Goal: Browse casually

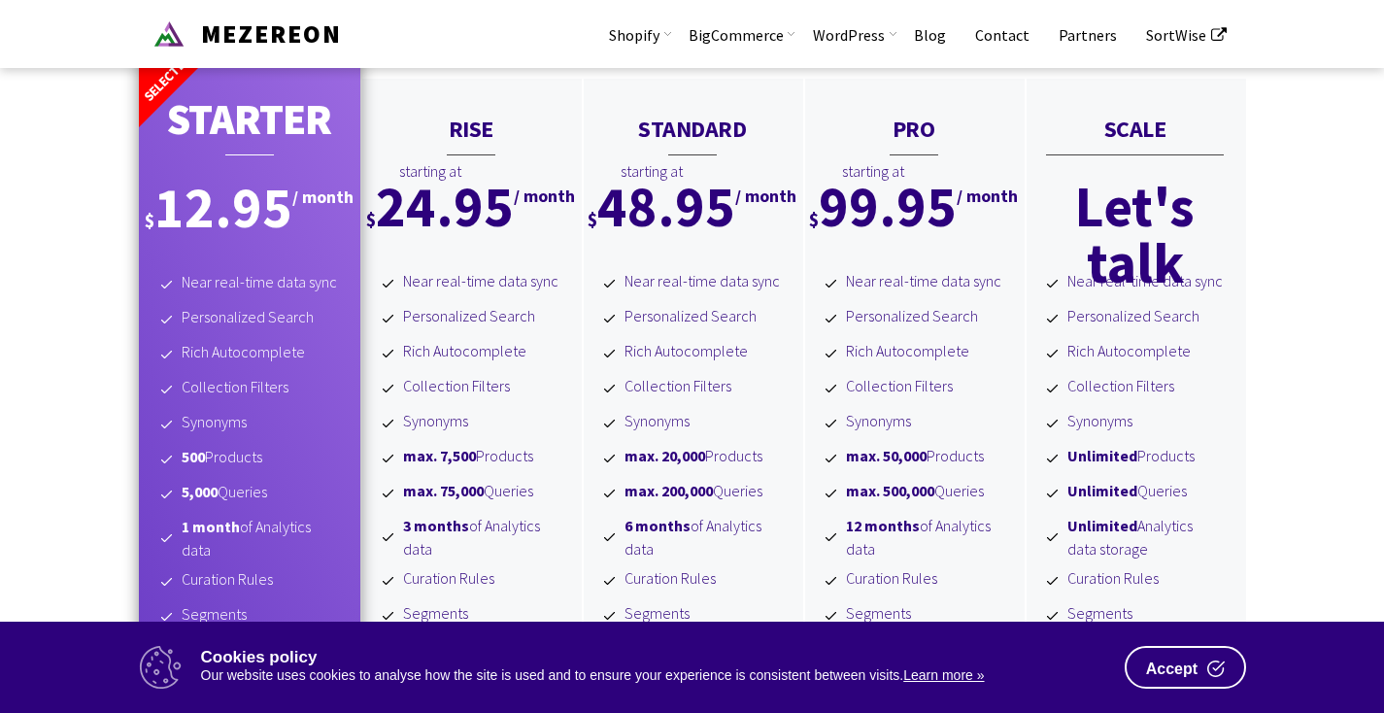
scroll to position [4388, 0]
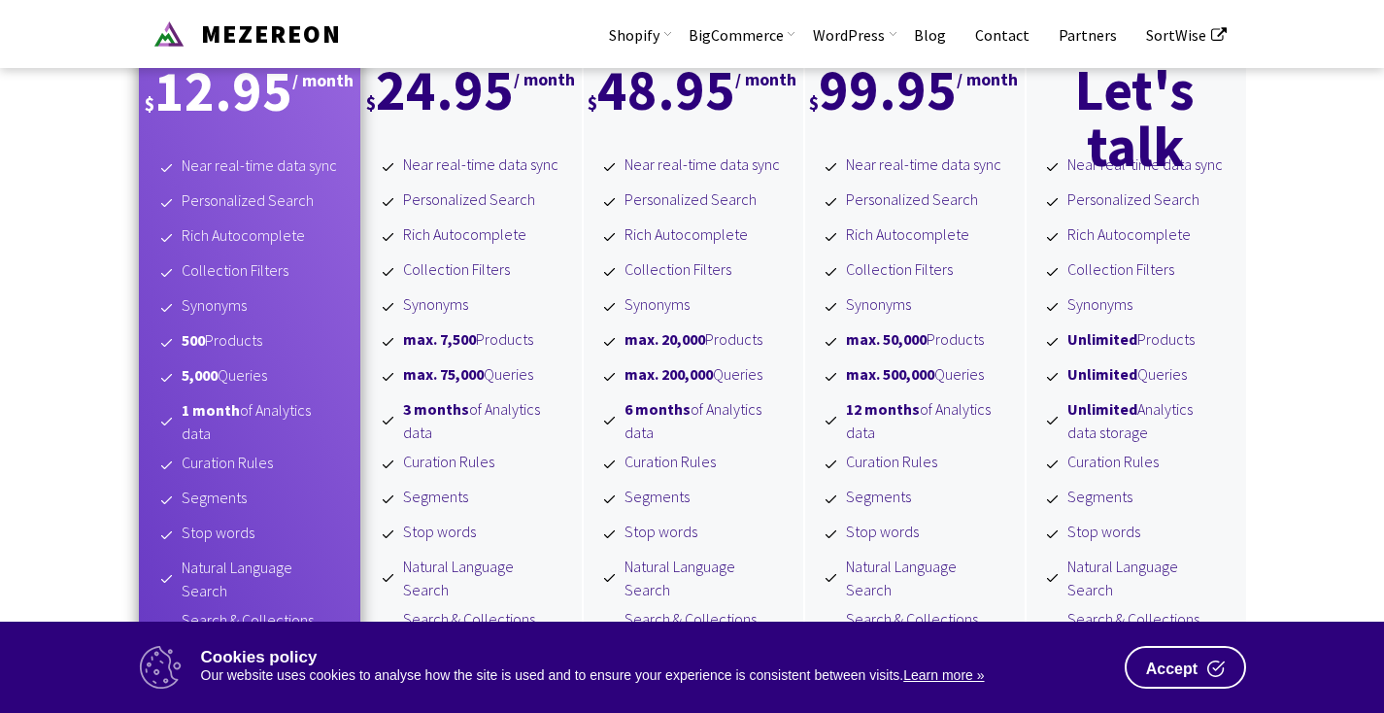
click at [1169, 676] on span "Accept" at bounding box center [1171, 670] width 51 height 16
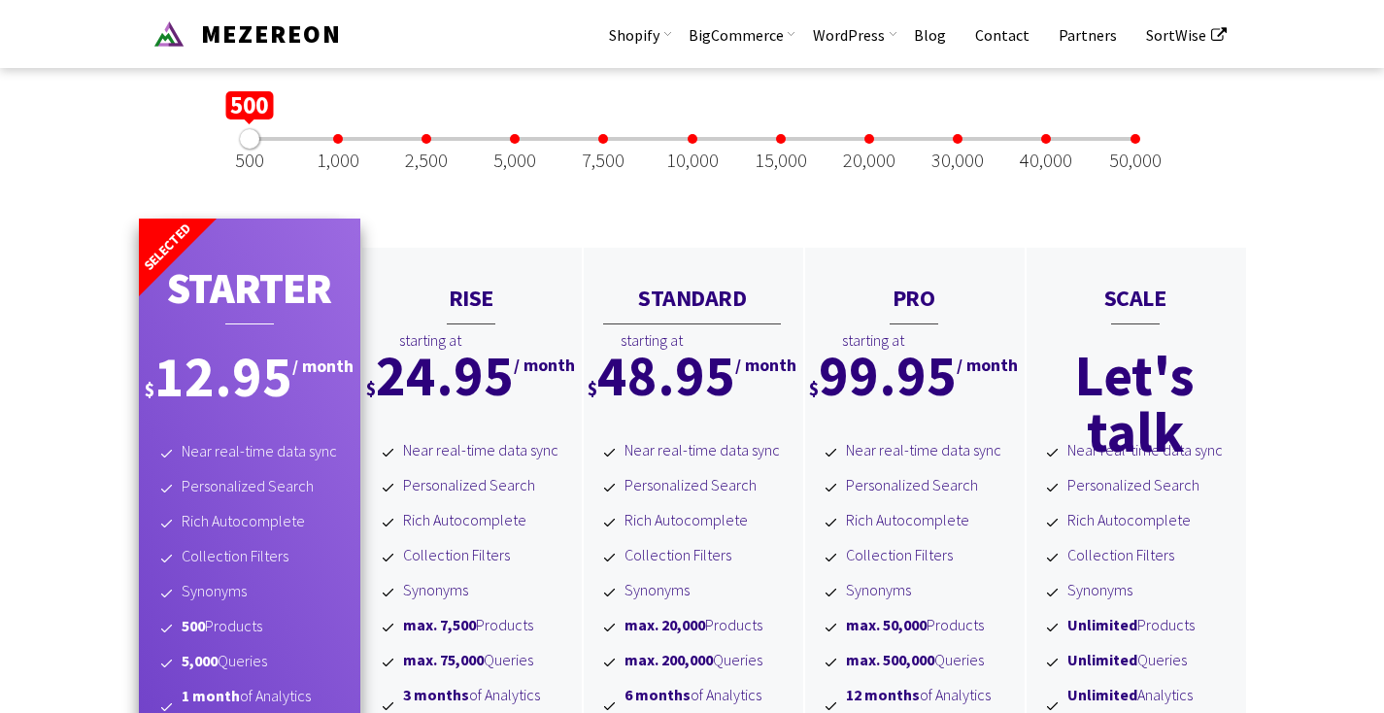
scroll to position [4155, 0]
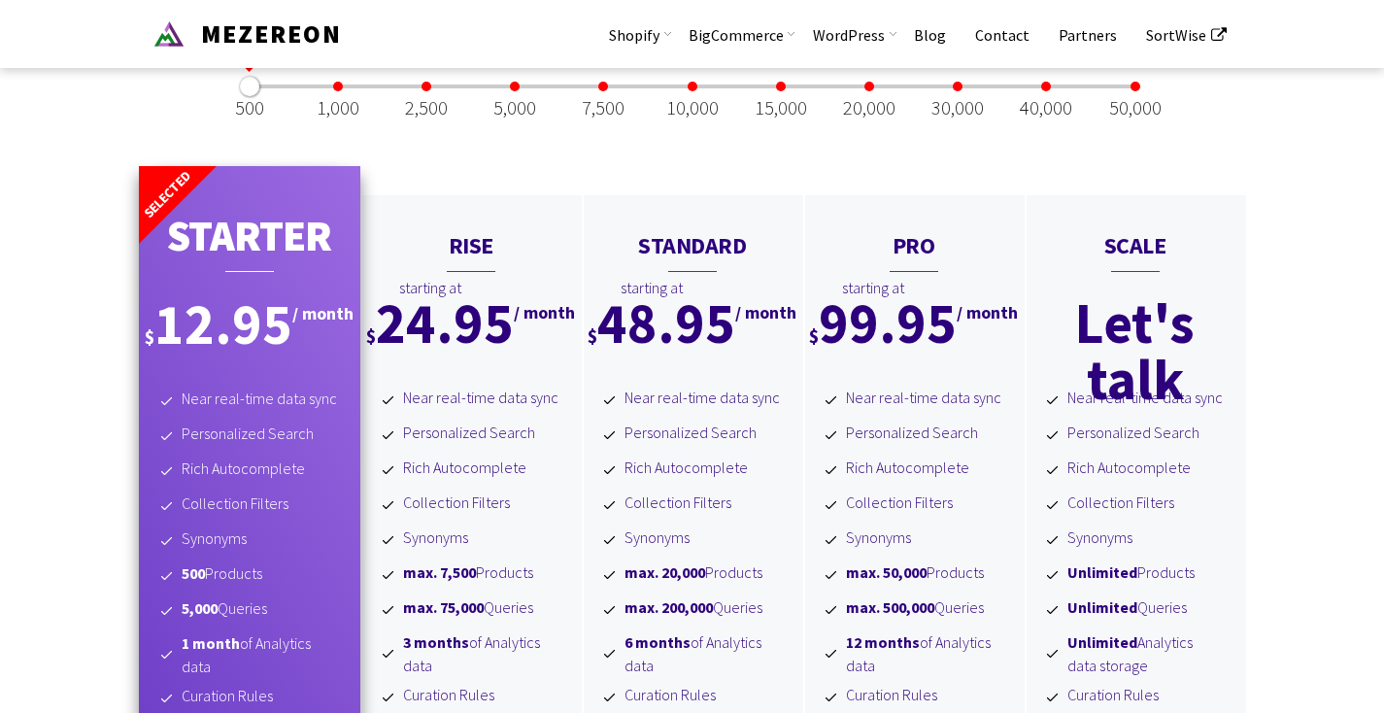
click at [960, 91] on div at bounding box center [958, 87] width 10 height 10
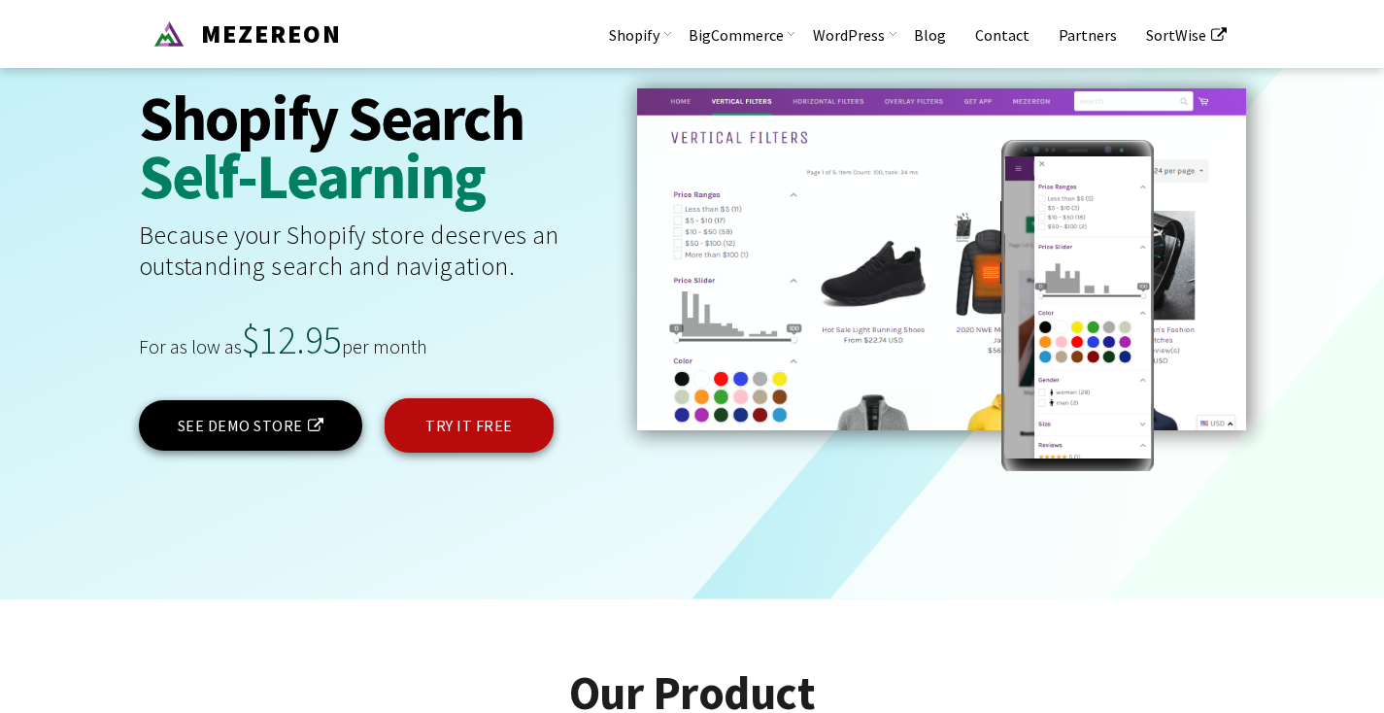
scroll to position [0, 0]
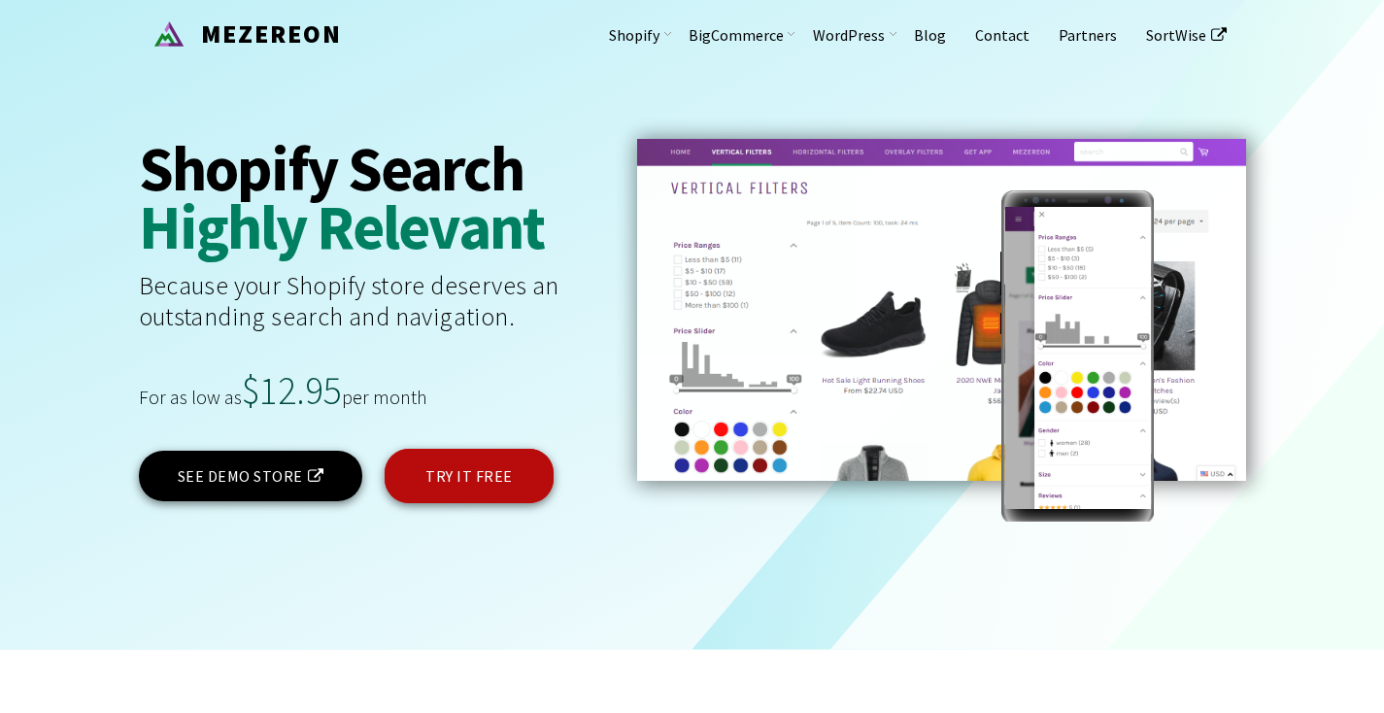
click at [1288, 298] on icon at bounding box center [692, 325] width 1384 height 650
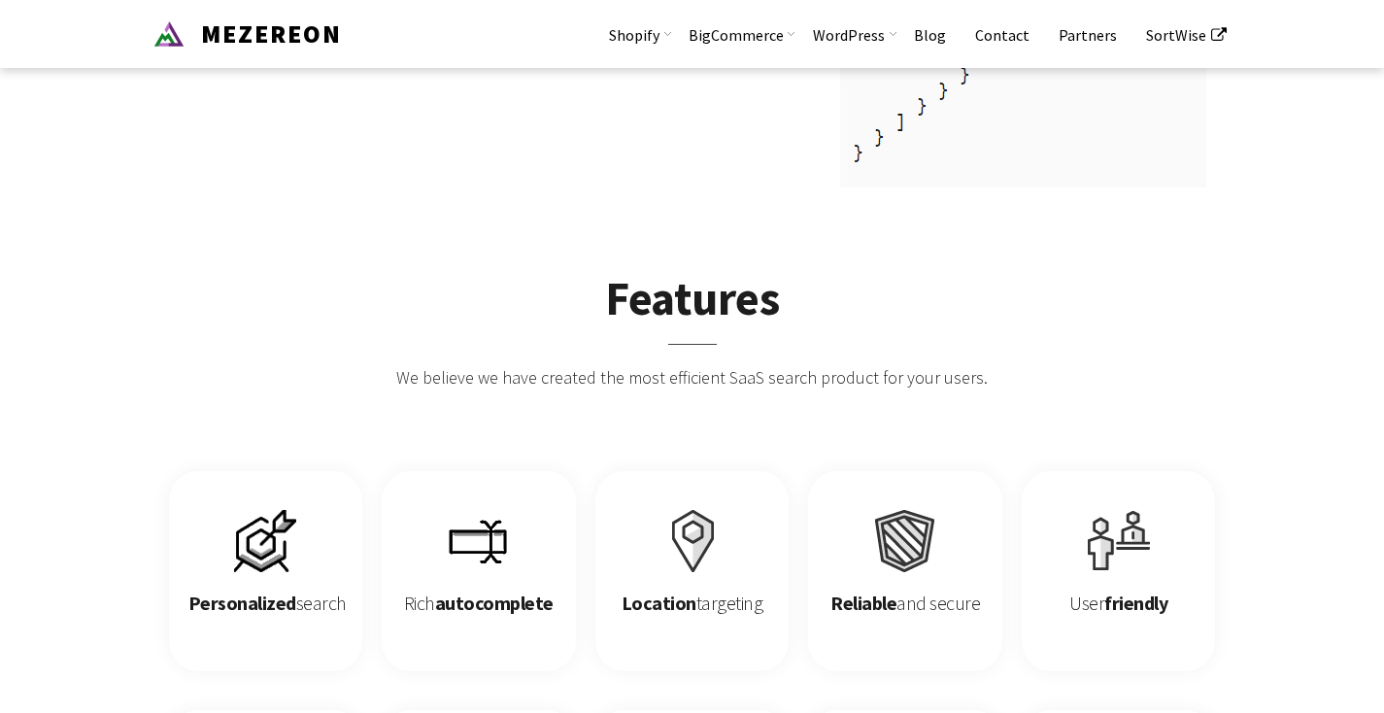
scroll to position [2681, 0]
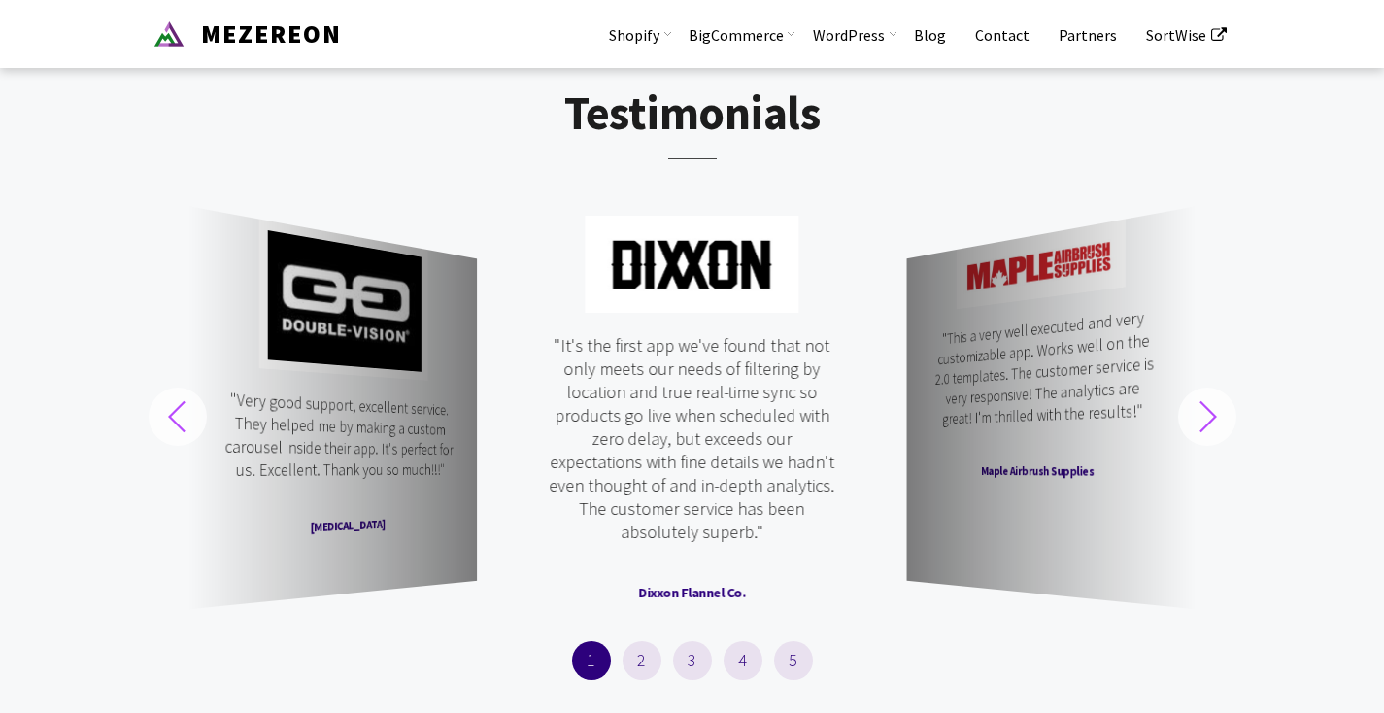
scroll to position [6137, 0]
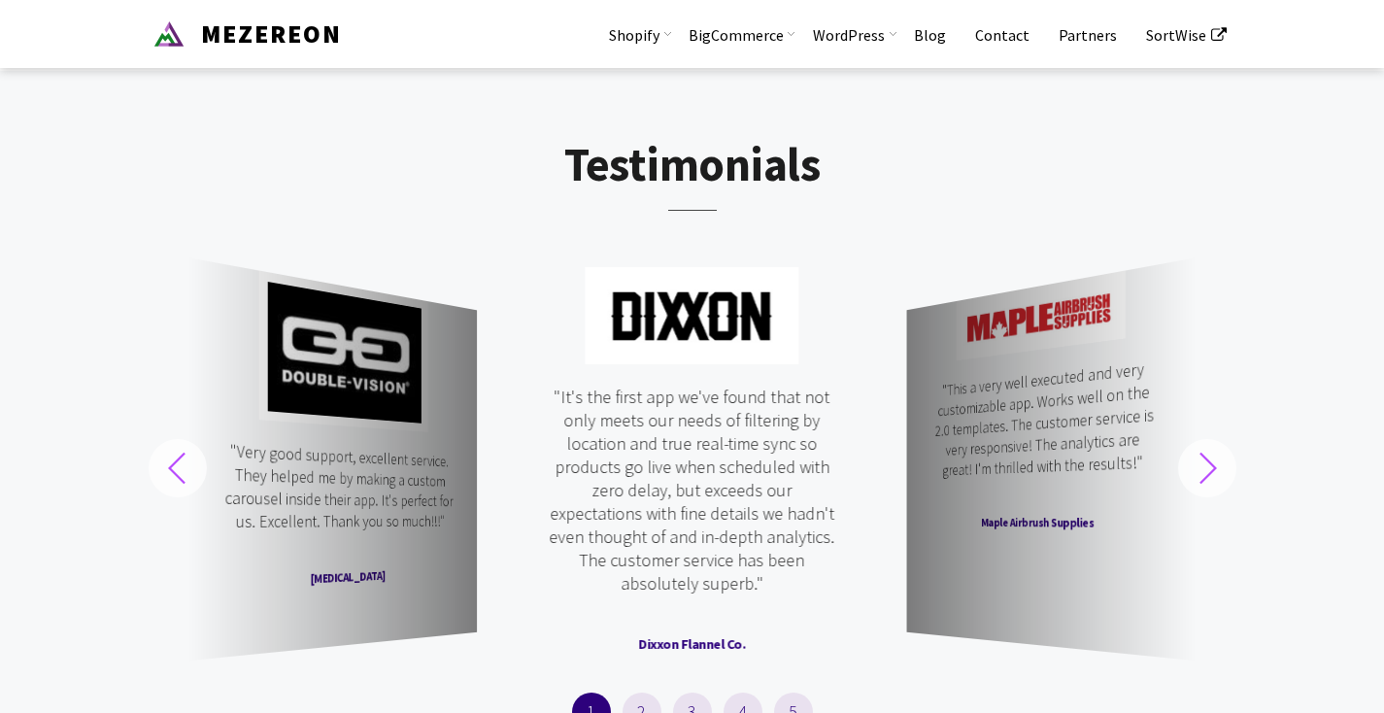
click at [1341, 334] on section "Testimonials "We were so impressed that we commissioned further modifications t…" at bounding box center [692, 474] width 1384 height 807
click at [1219, 497] on div "Next slide" at bounding box center [1207, 468] width 58 height 58
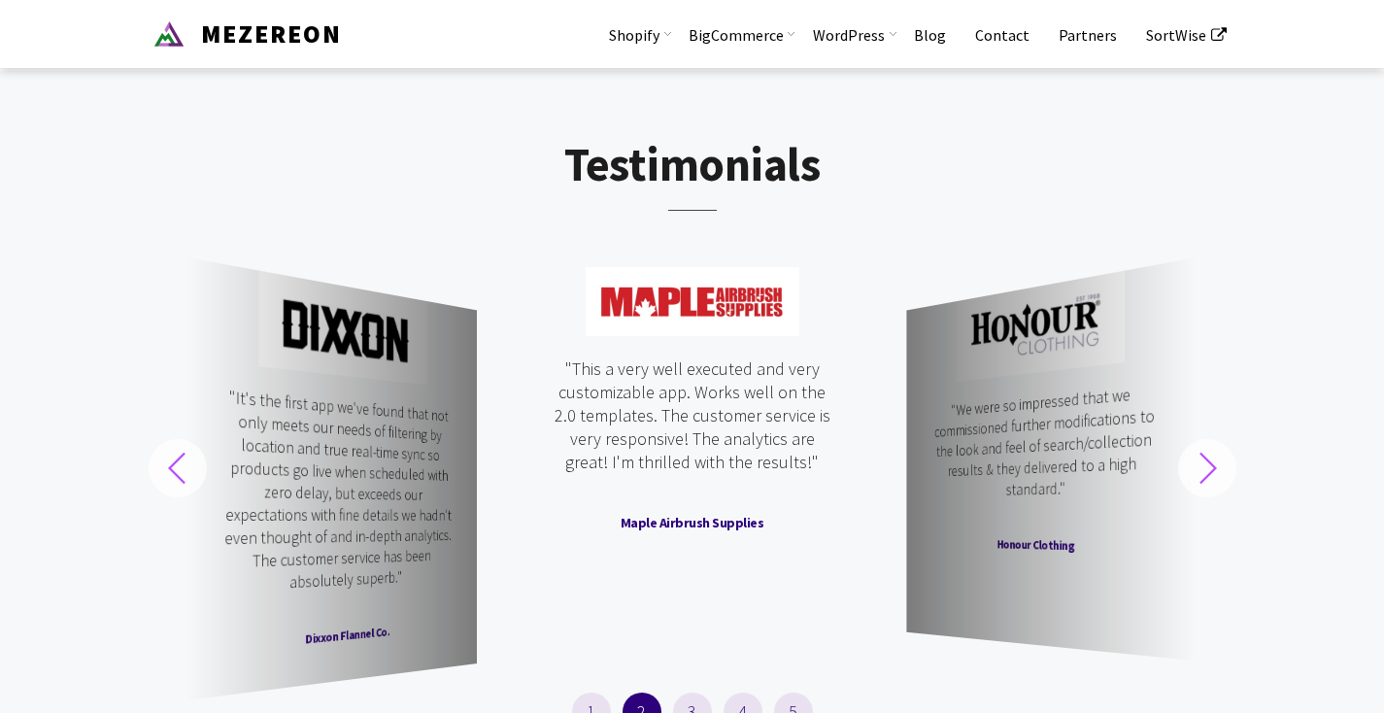
click at [1219, 497] on div "Next slide" at bounding box center [1207, 468] width 58 height 58
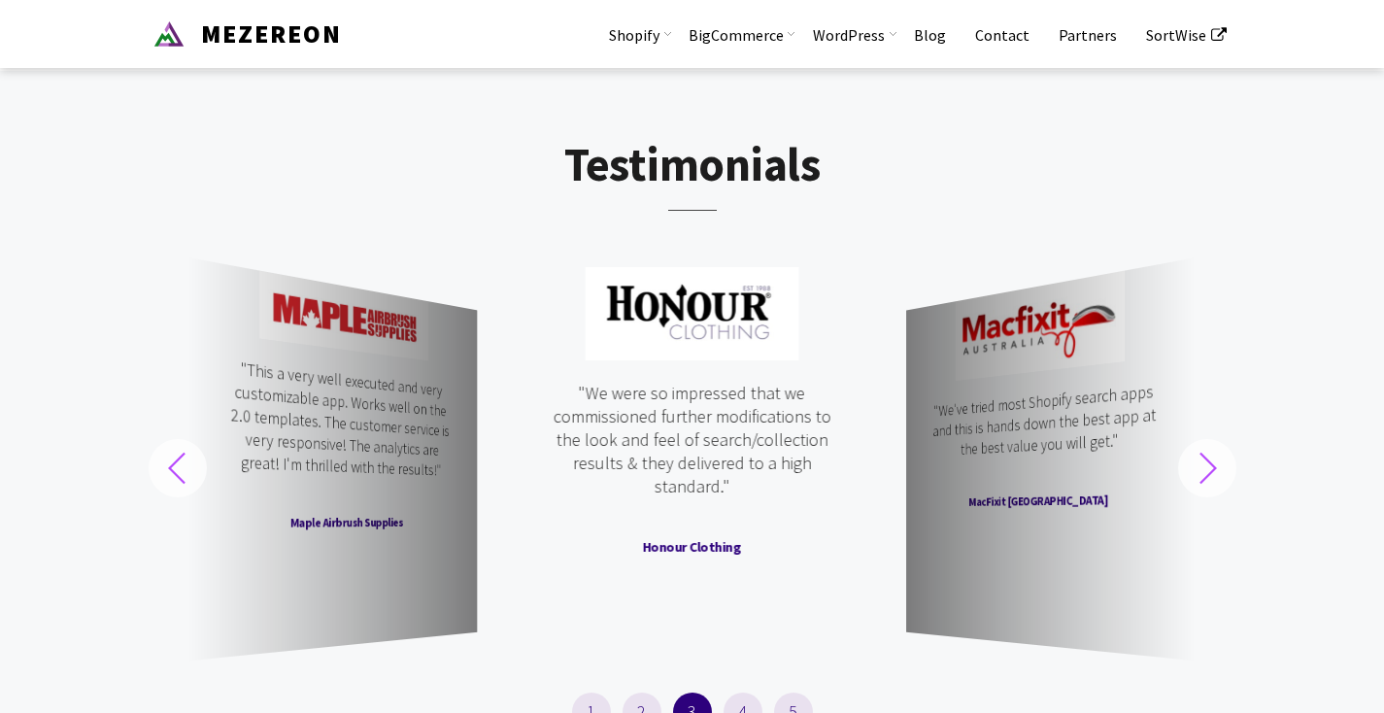
click at [1219, 497] on div "Next slide" at bounding box center [1207, 468] width 58 height 58
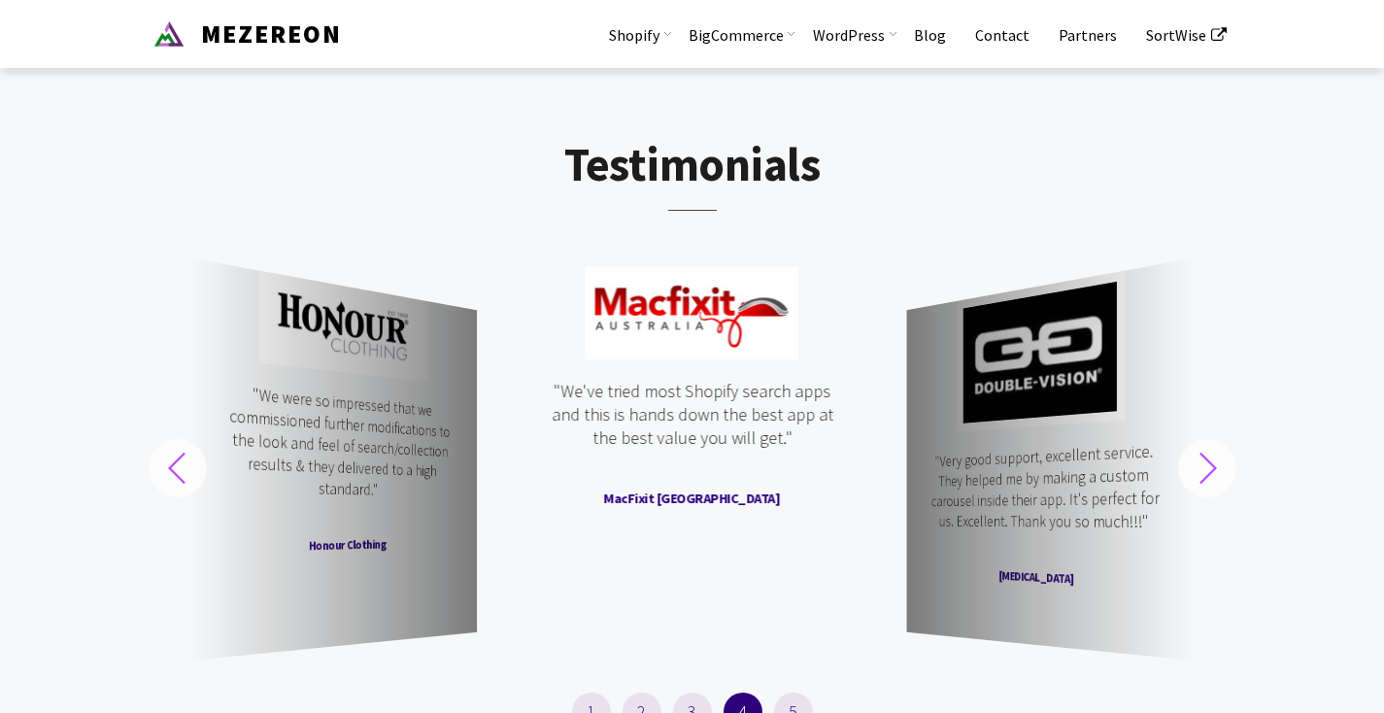
click at [1219, 497] on div "Next slide" at bounding box center [1207, 468] width 58 height 58
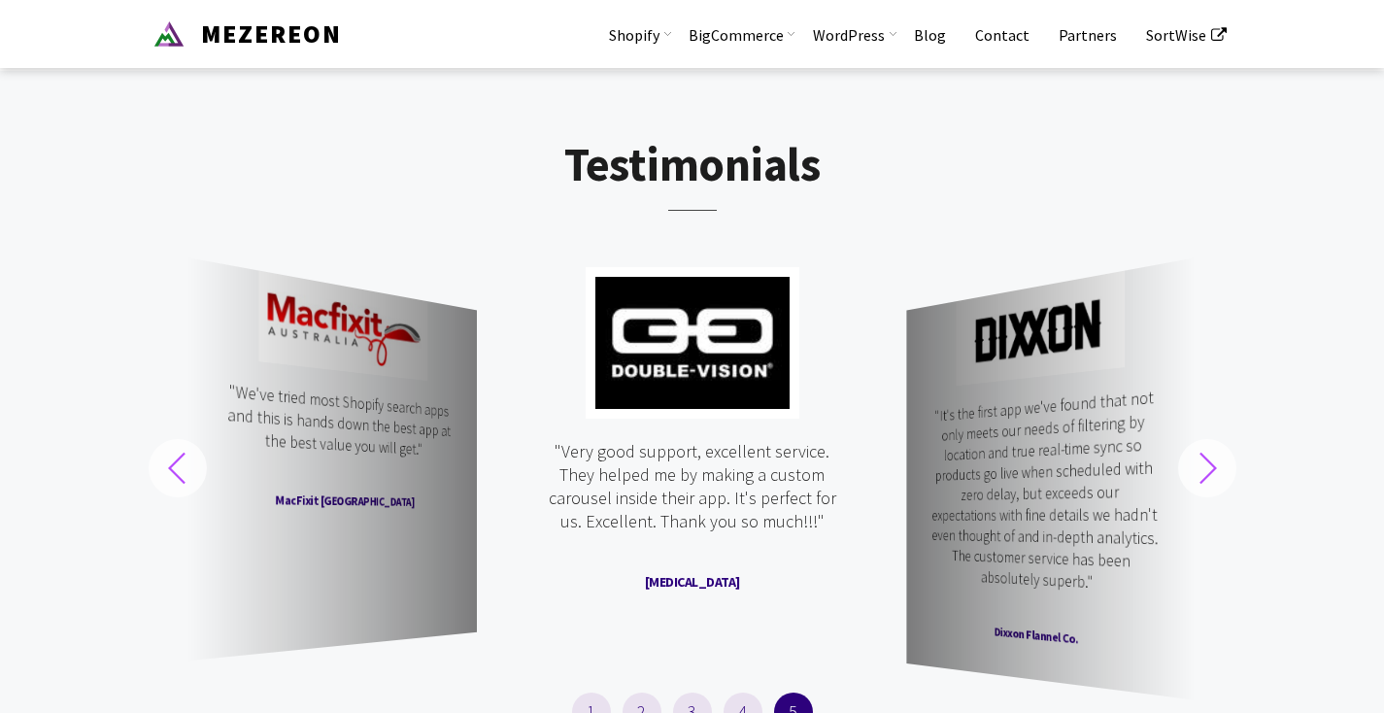
click at [1219, 497] on div "Next slide" at bounding box center [1207, 468] width 58 height 58
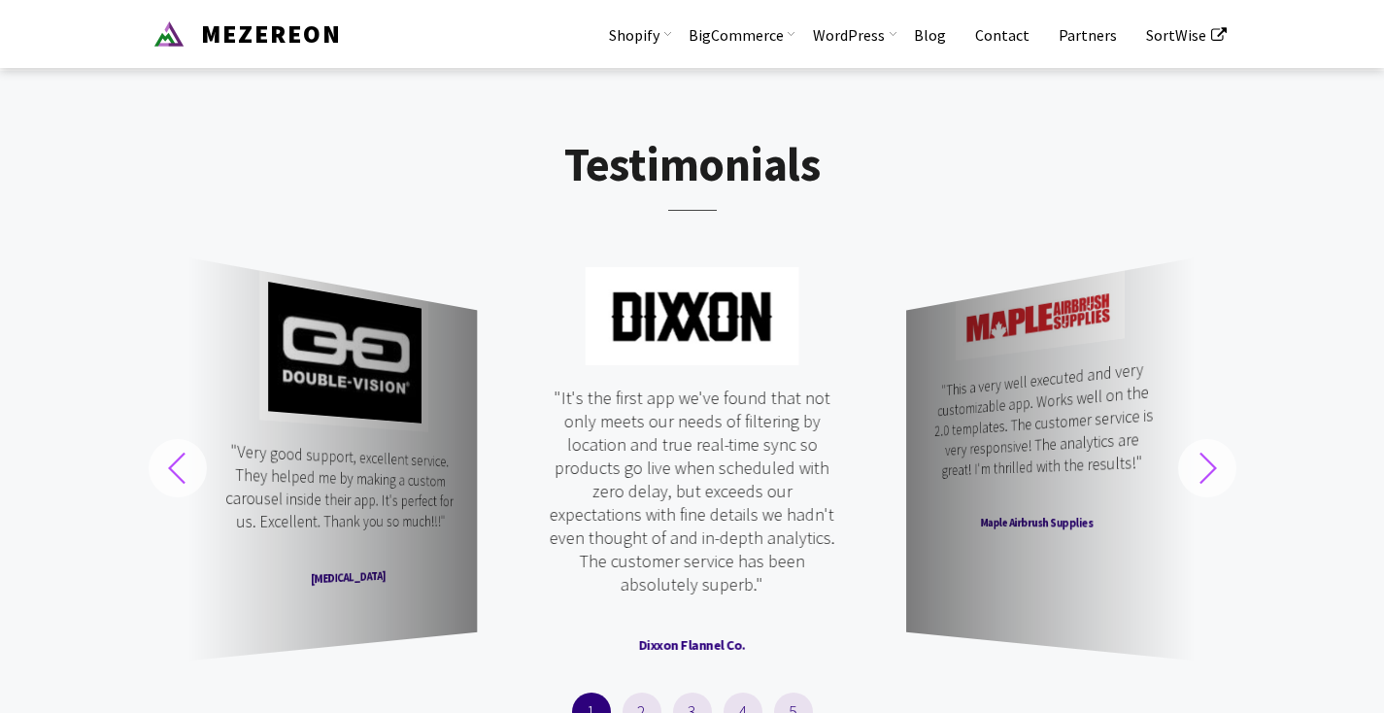
click at [1219, 497] on div "Next slide" at bounding box center [1207, 468] width 58 height 58
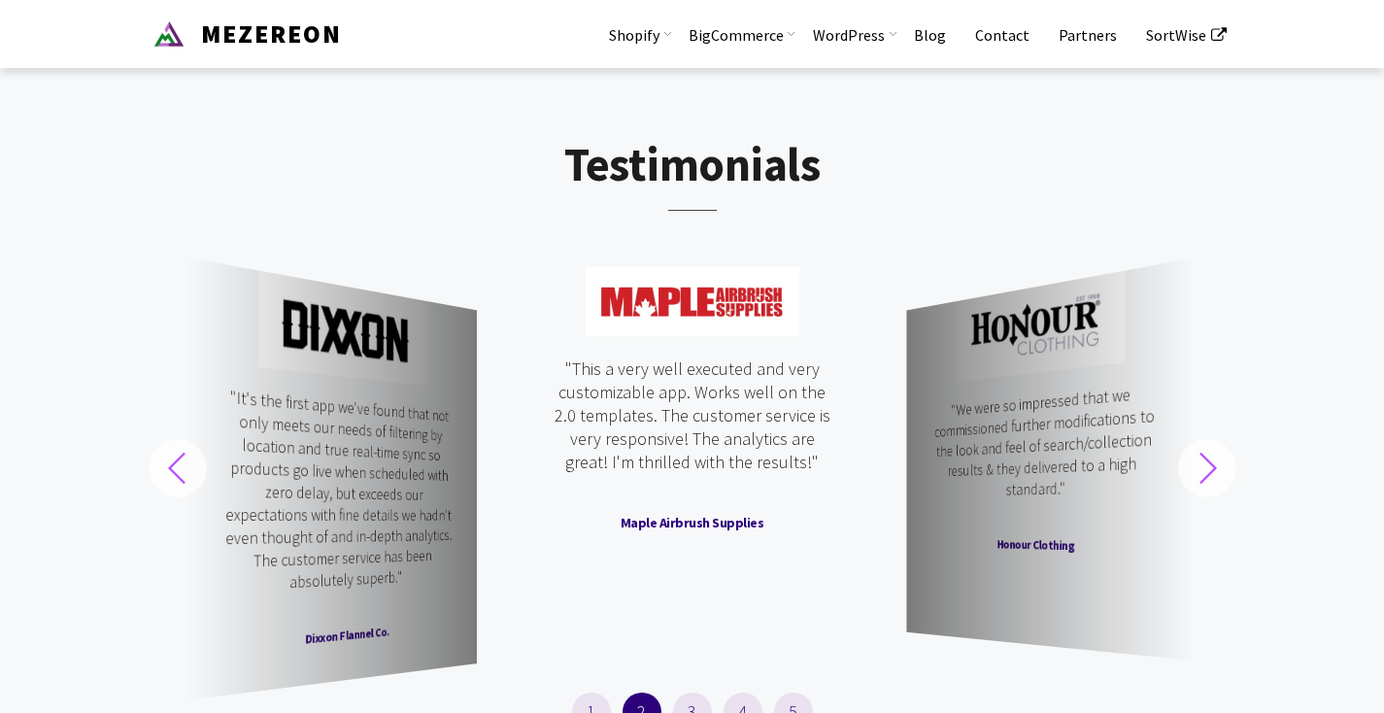
click at [1219, 497] on div "Next slide" at bounding box center [1207, 468] width 58 height 58
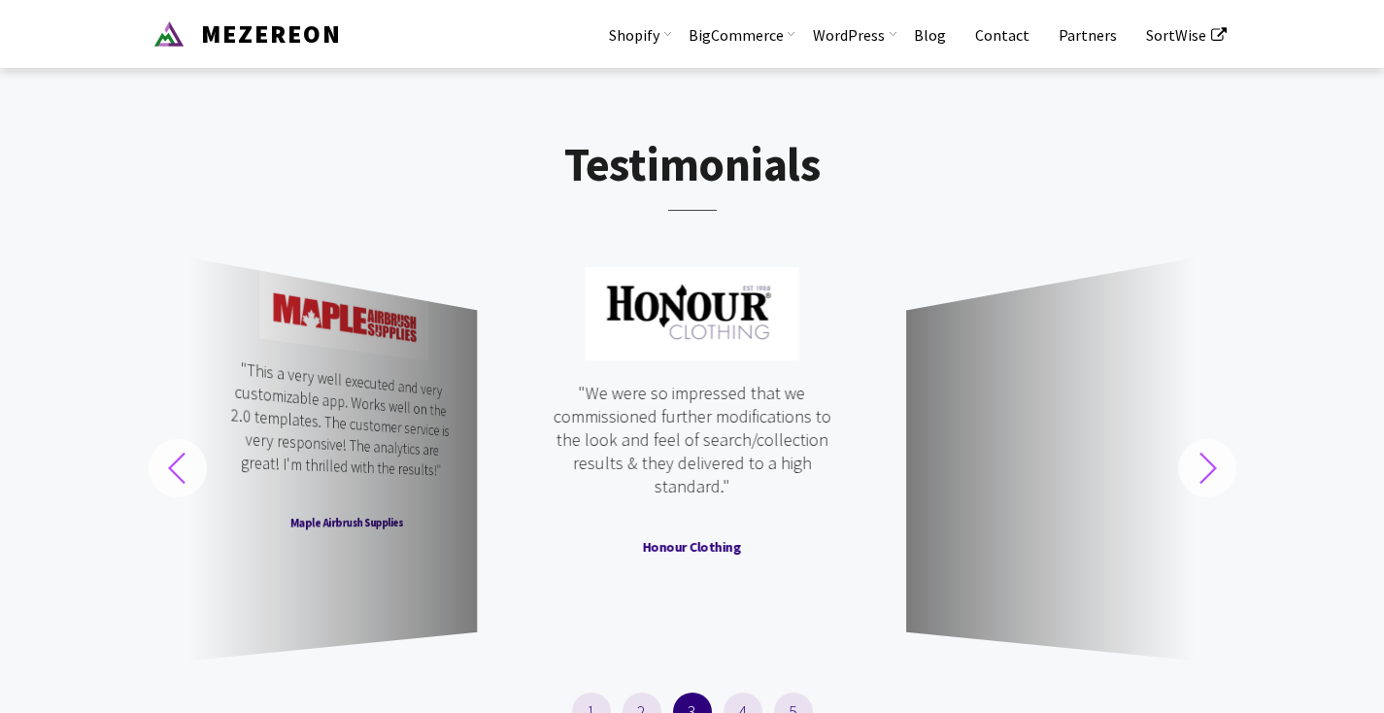
click at [1219, 497] on div "Next slide" at bounding box center [1207, 468] width 58 height 58
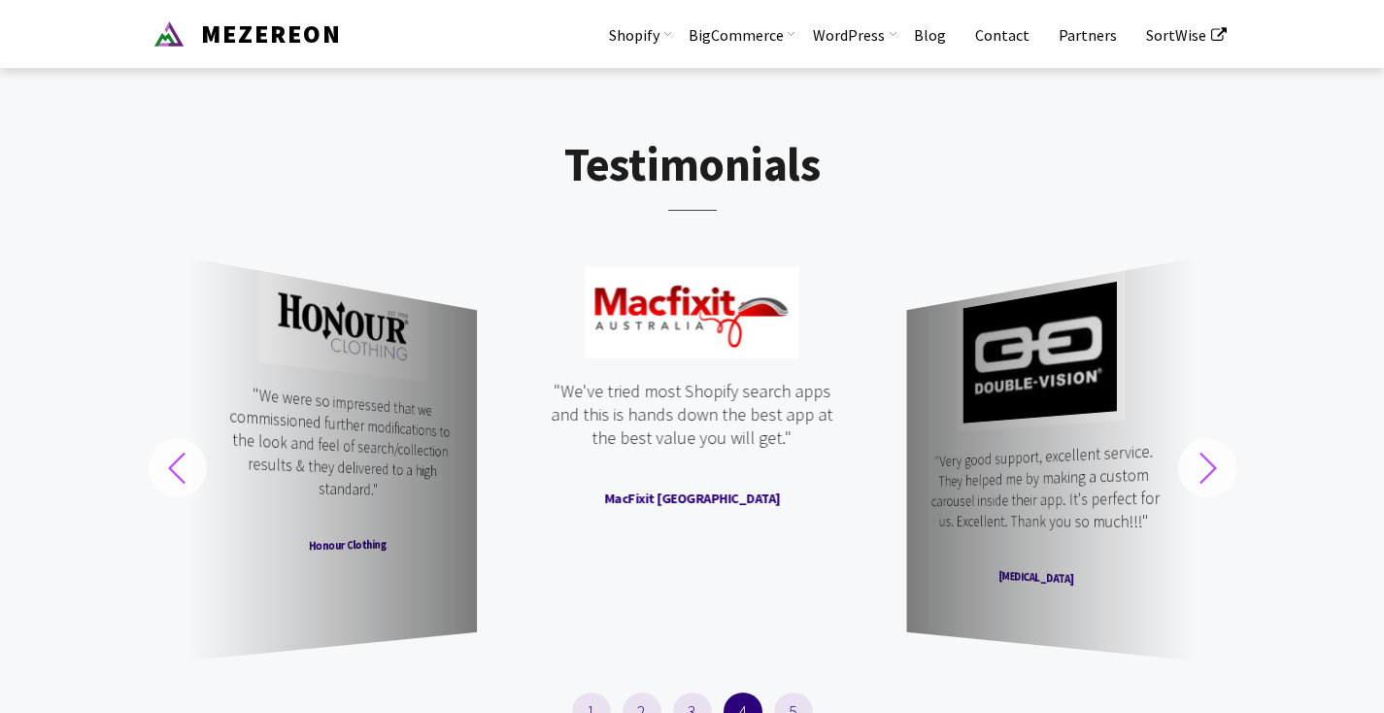
click at [162, 497] on div "Previous slide" at bounding box center [178, 468] width 58 height 58
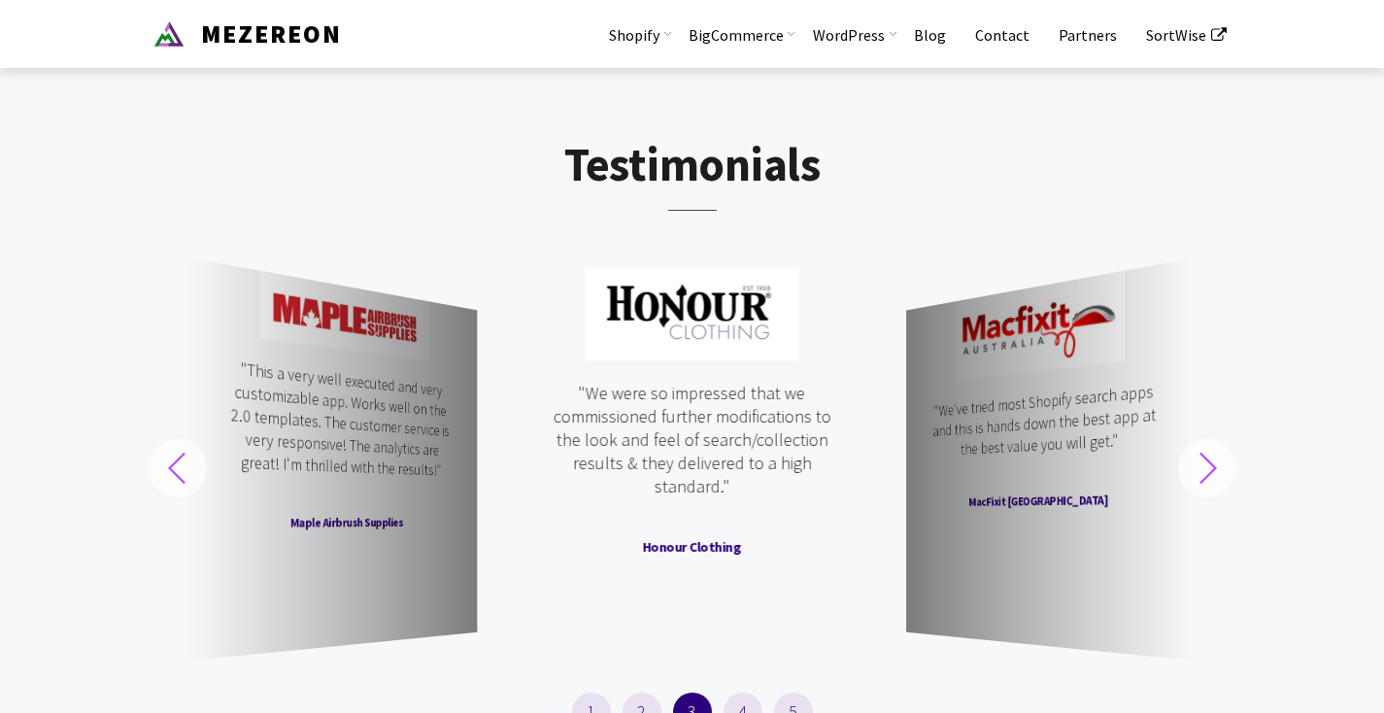
click at [195, 482] on div "Previous slide" at bounding box center [178, 468] width 58 height 58
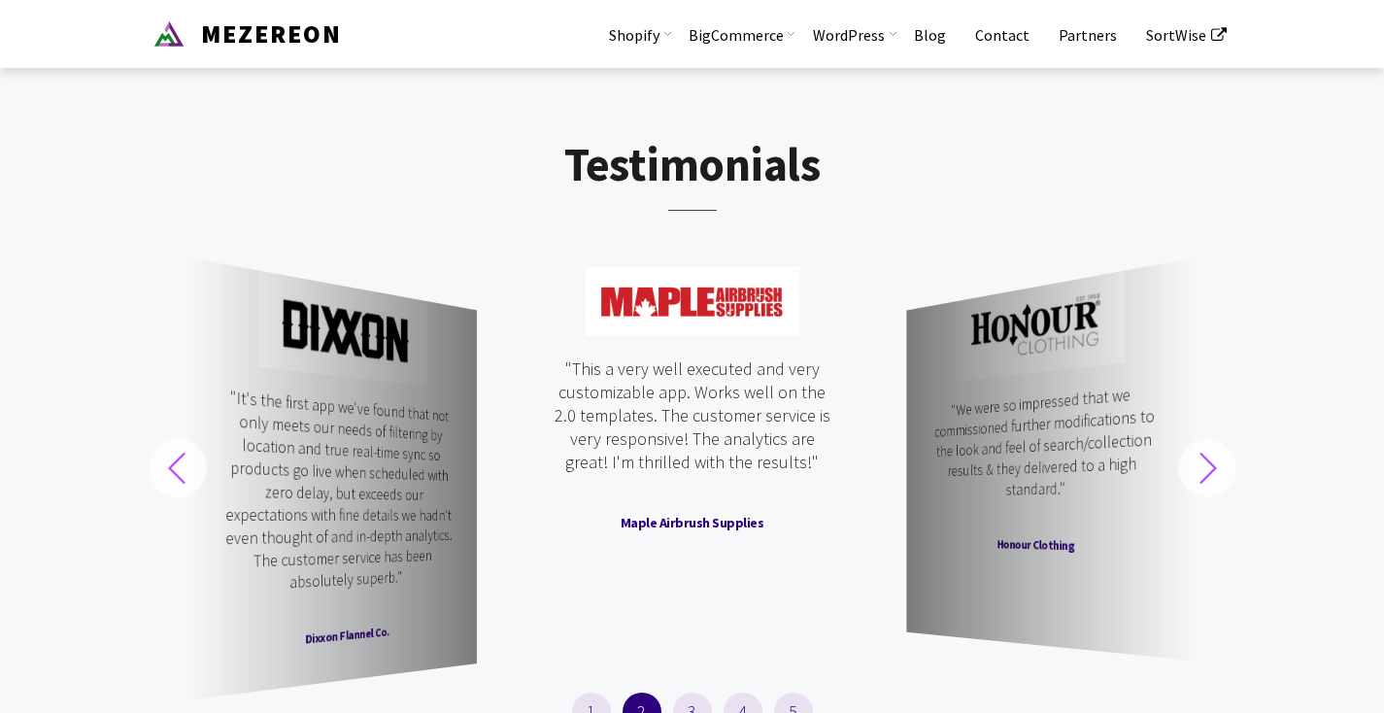
click at [195, 482] on div "Previous slide" at bounding box center [178, 468] width 58 height 58
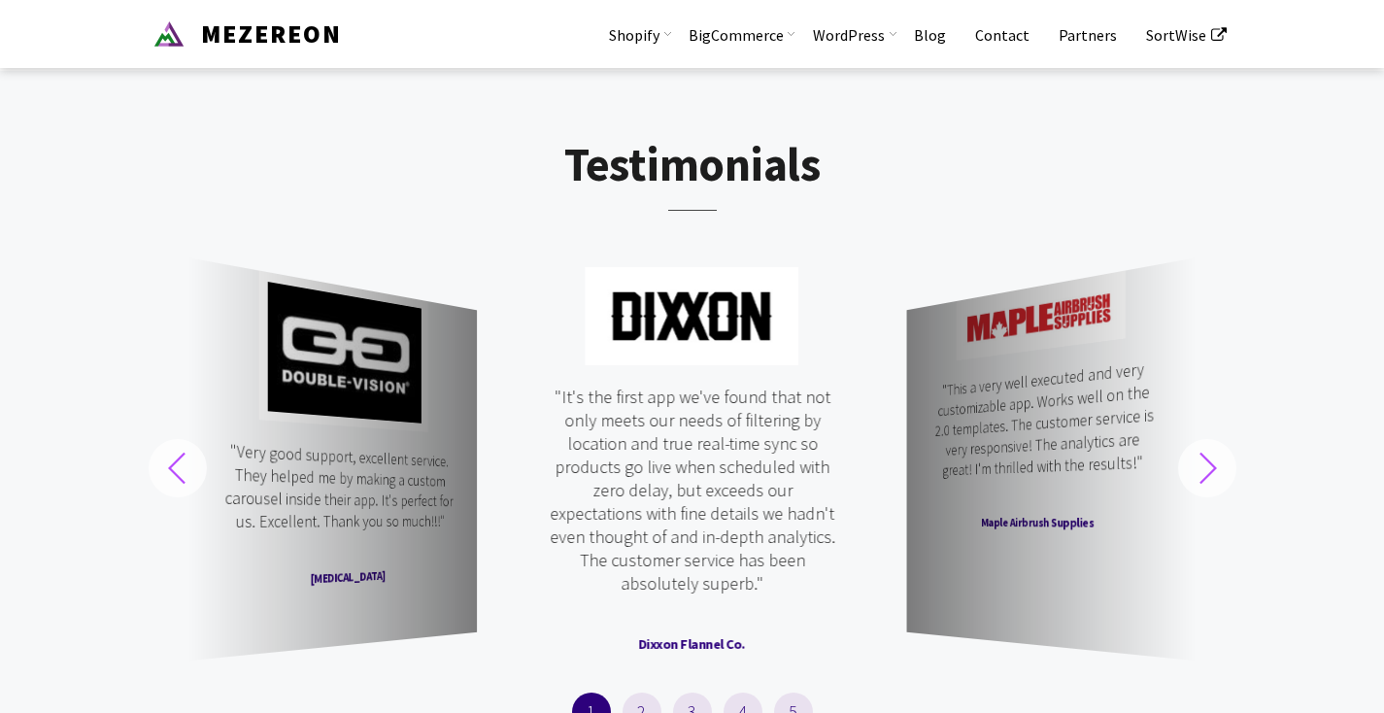
click at [196, 482] on div "Previous slide" at bounding box center [178, 468] width 58 height 58
click at [1300, 147] on section "Testimonials "We were so impressed that we commissioned further modifications t…" at bounding box center [692, 474] width 1384 height 807
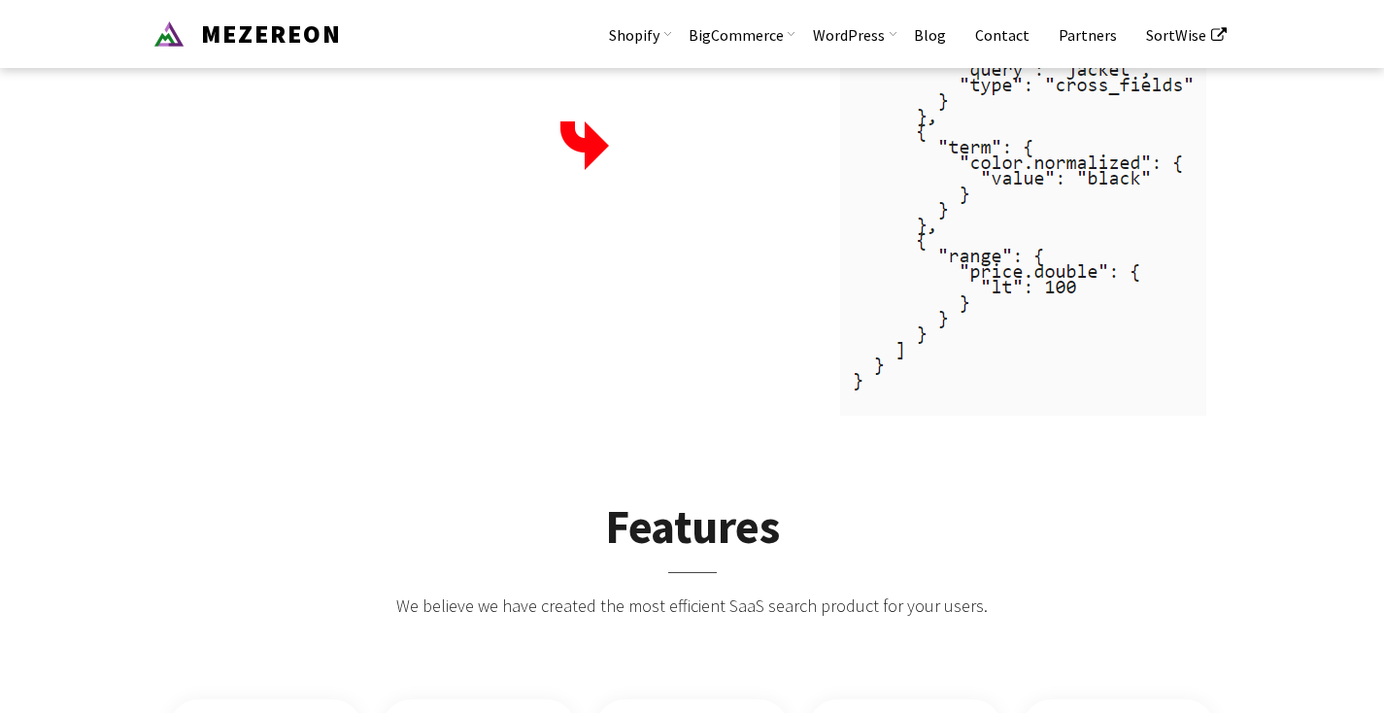
scroll to position [2681, 0]
